Goal: Entertainment & Leisure: Consume media (video, audio)

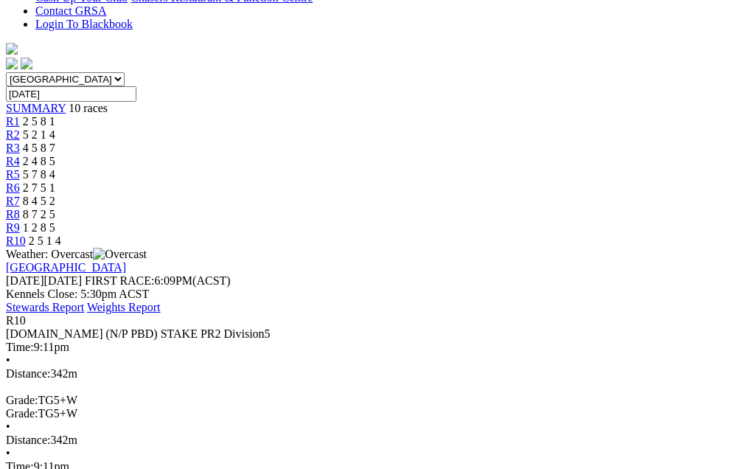
scroll to position [408, 0]
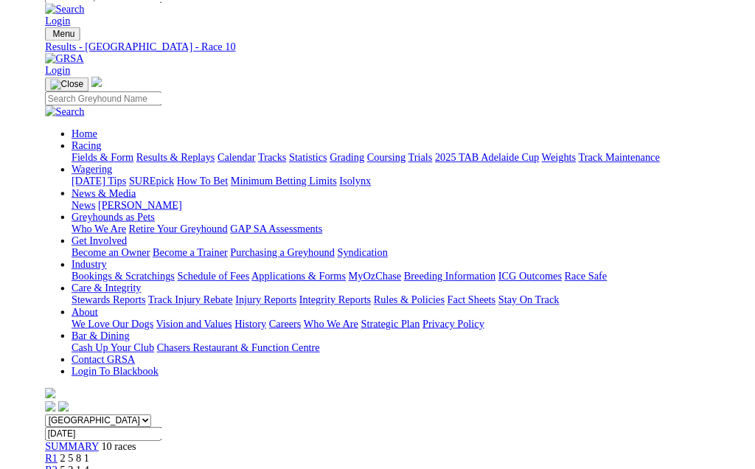
scroll to position [409, 0]
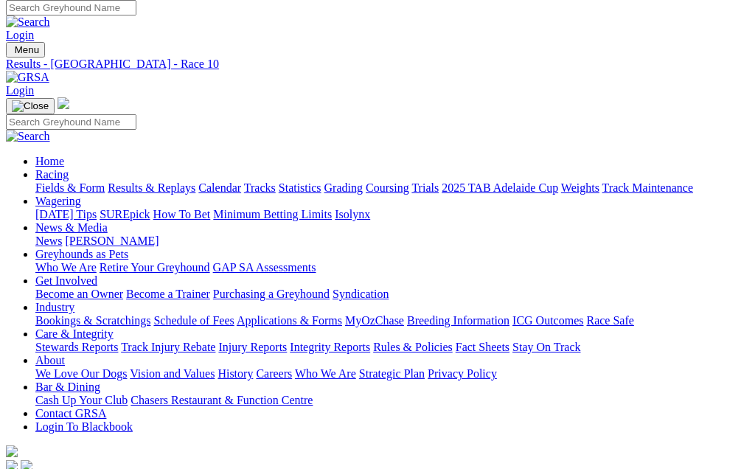
scroll to position [0, 0]
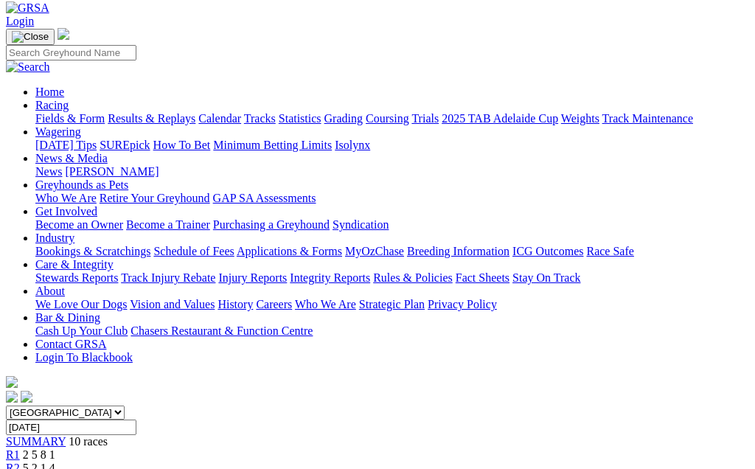
scroll to position [74, 0]
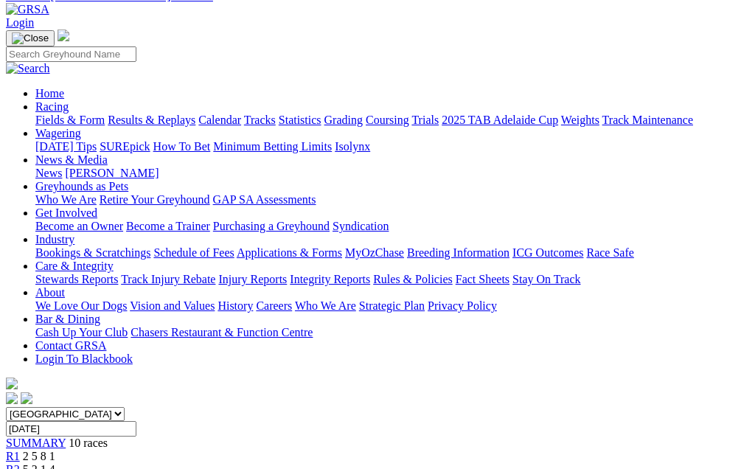
click at [20, 463] on link "R2" at bounding box center [13, 469] width 14 height 13
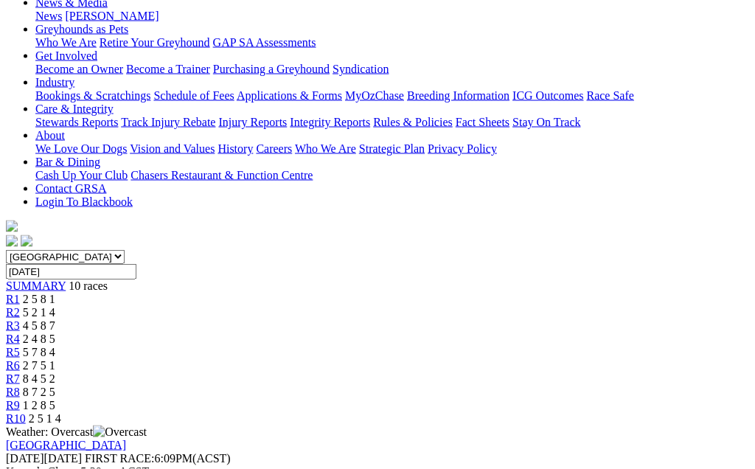
scroll to position [260, 0]
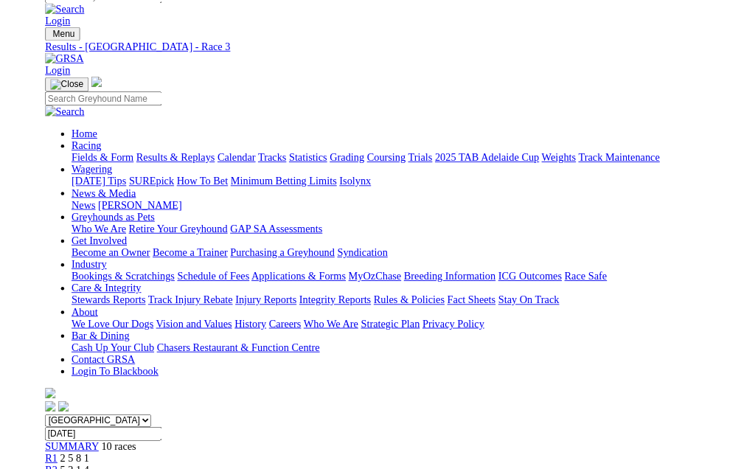
scroll to position [260, 0]
